Goal: Complete application form: Complete application form

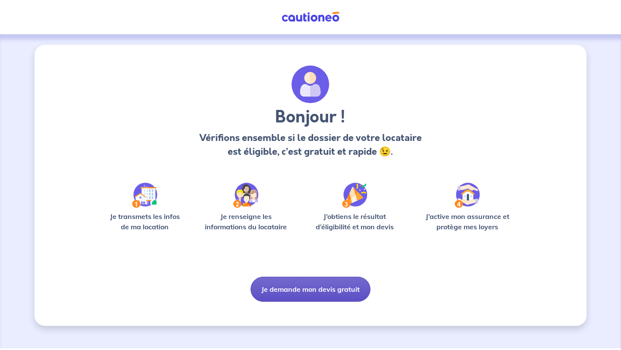
click at [359, 285] on button "Je demande mon devis gratuit" at bounding box center [310, 289] width 120 height 25
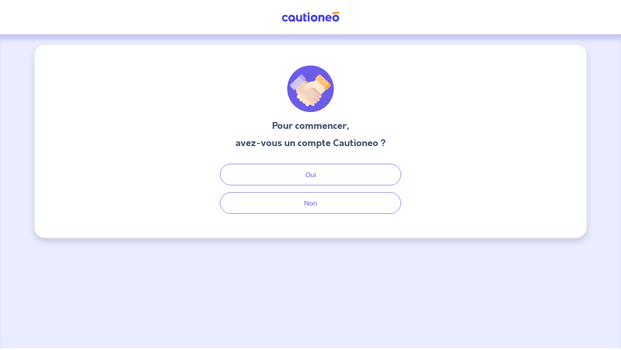
click at [304, 220] on div "Pour commencer, avez-vous un compte Cautioneo ? Oui Non" at bounding box center [310, 141] width 552 height 193
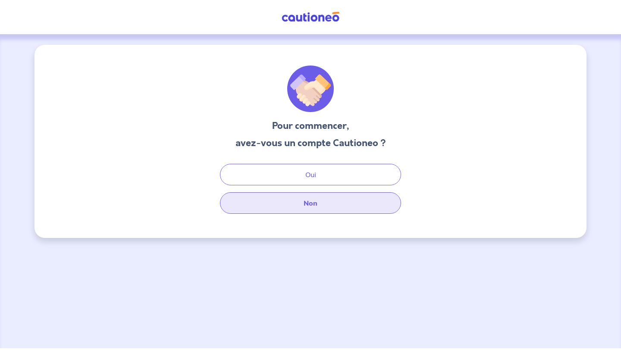
click at [305, 209] on button "Non" at bounding box center [310, 203] width 181 height 22
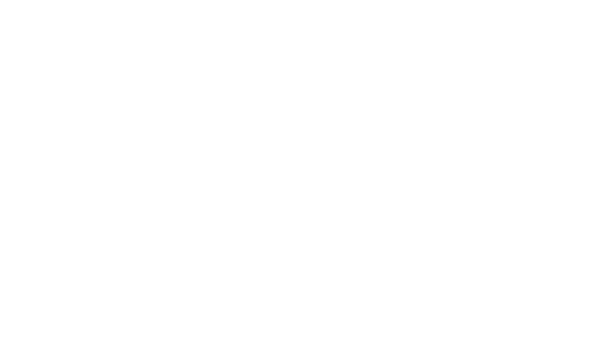
select select "FR"
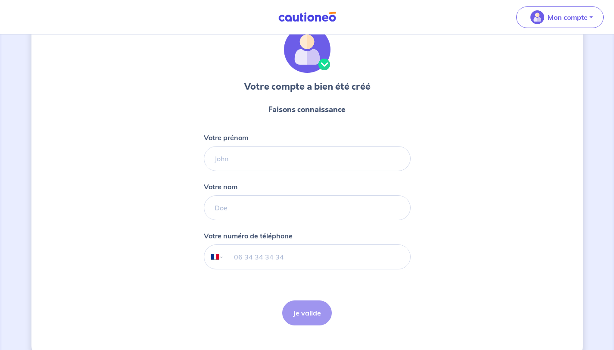
scroll to position [56, 0]
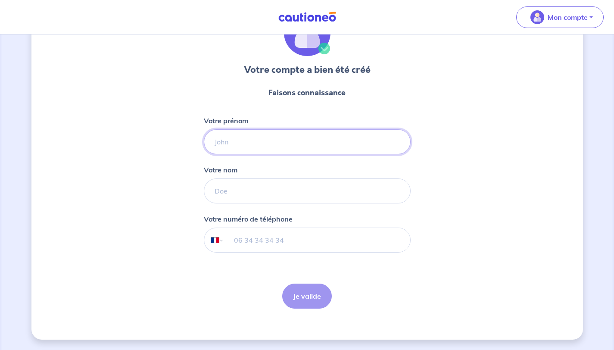
click at [337, 140] on input "Votre prénom" at bounding box center [307, 141] width 207 height 25
type input "[PERSON_NAME]"
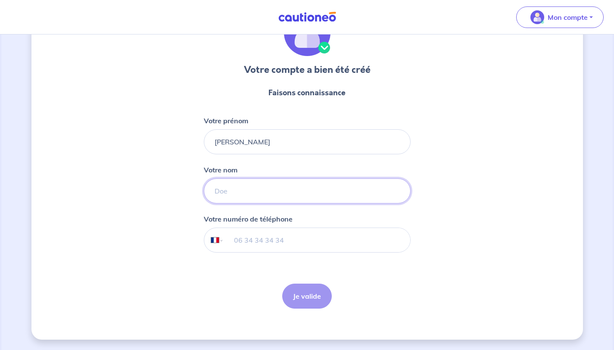
type input "Bécard"
type input "[PHONE_NUMBER]"
click at [302, 300] on button "Je valide" at bounding box center [307, 296] width 50 height 25
